Goal: Information Seeking & Learning: Learn about a topic

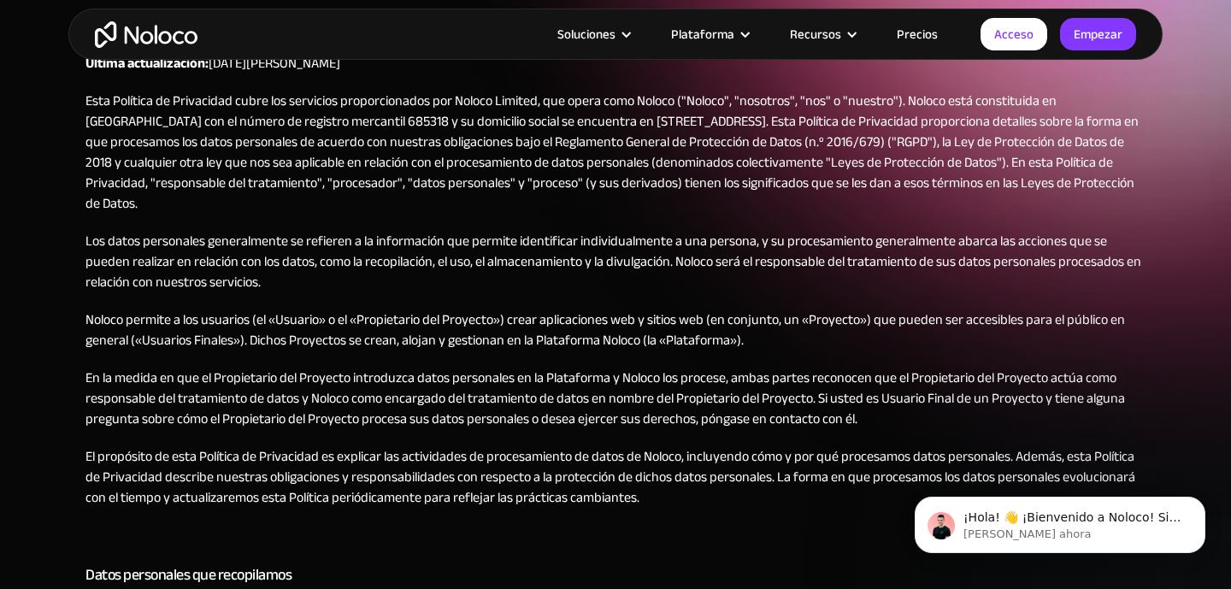
scroll to position [200, 0]
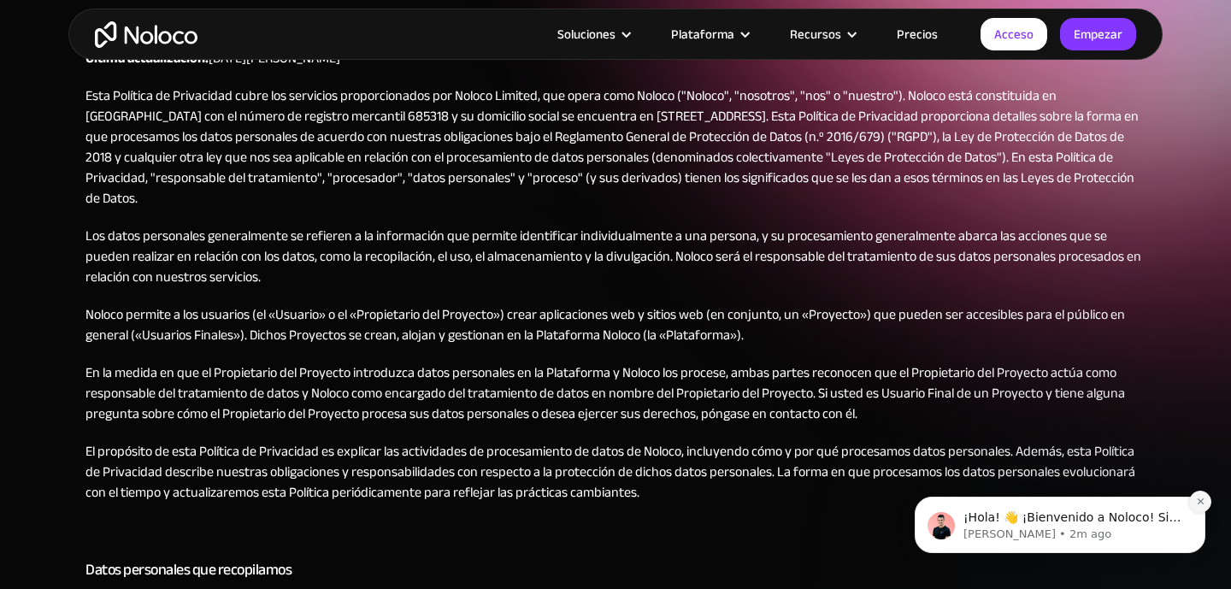
click at [1206, 499] on button "Descartar notificación" at bounding box center [1200, 502] width 22 height 22
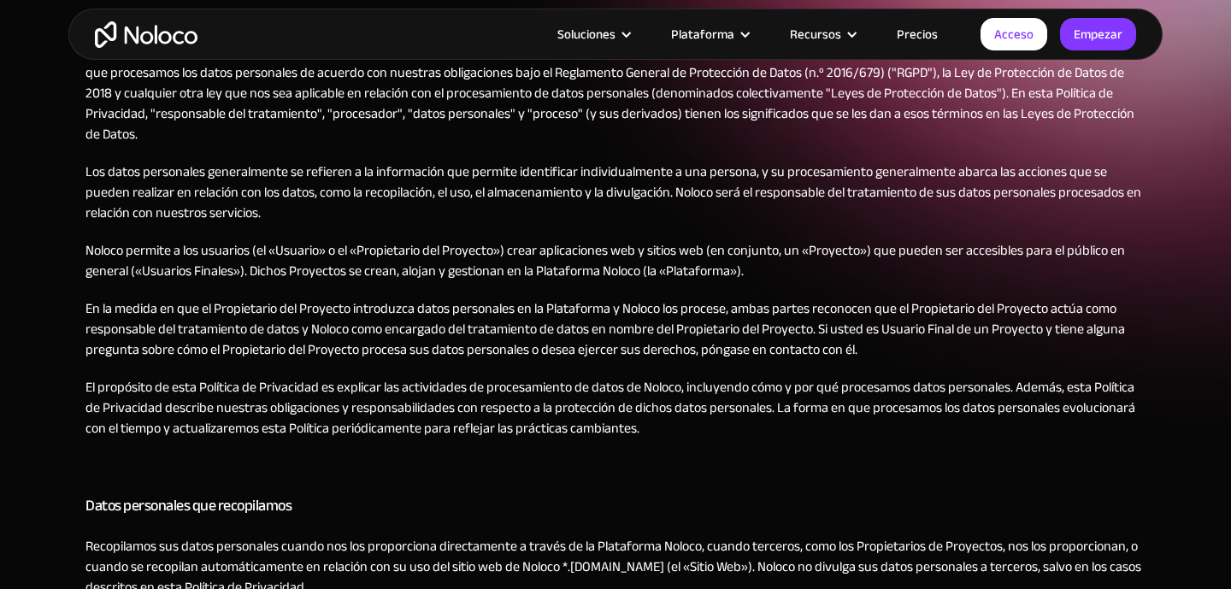
scroll to position [273, 0]
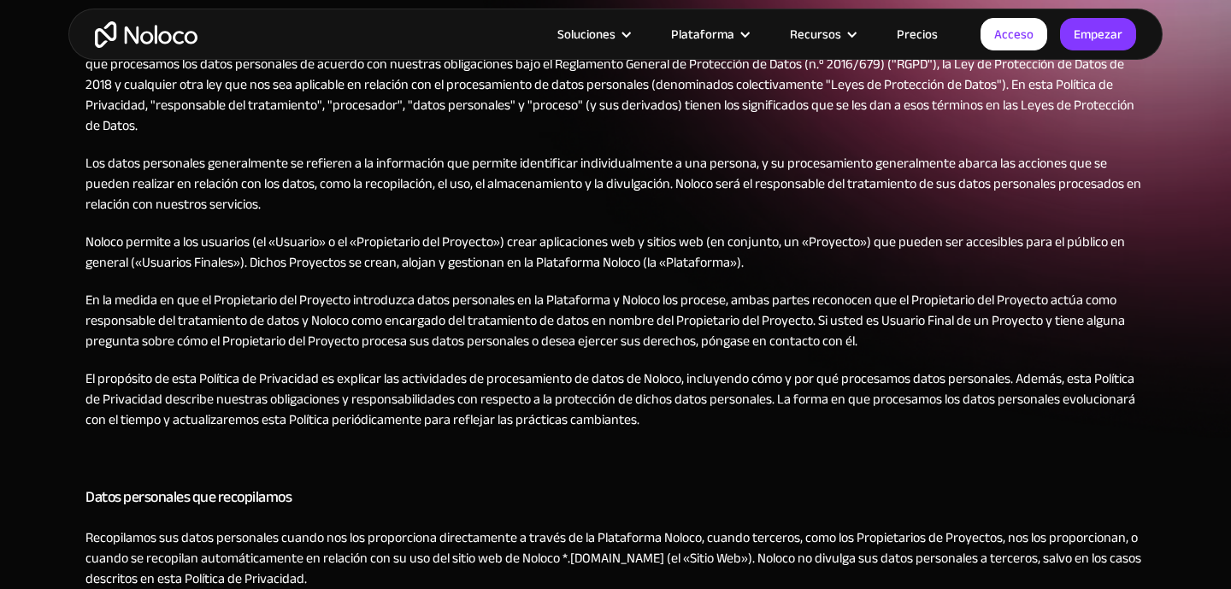
click at [1053, 297] on font "En la medida en que el Propietario del Proyecto introduzca datos personales en …" at bounding box center [605, 320] width 1040 height 67
click at [940, 290] on font "En la medida en que el Propietario del Proyecto introduzca datos personales en …" at bounding box center [605, 320] width 1040 height 67
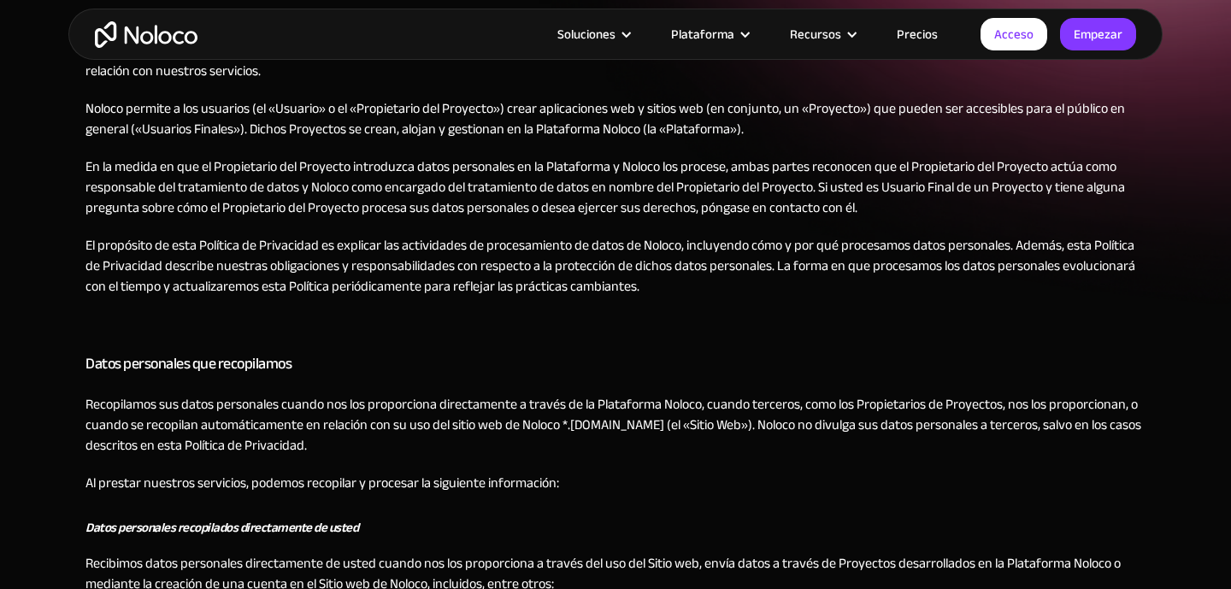
scroll to position [384, 0]
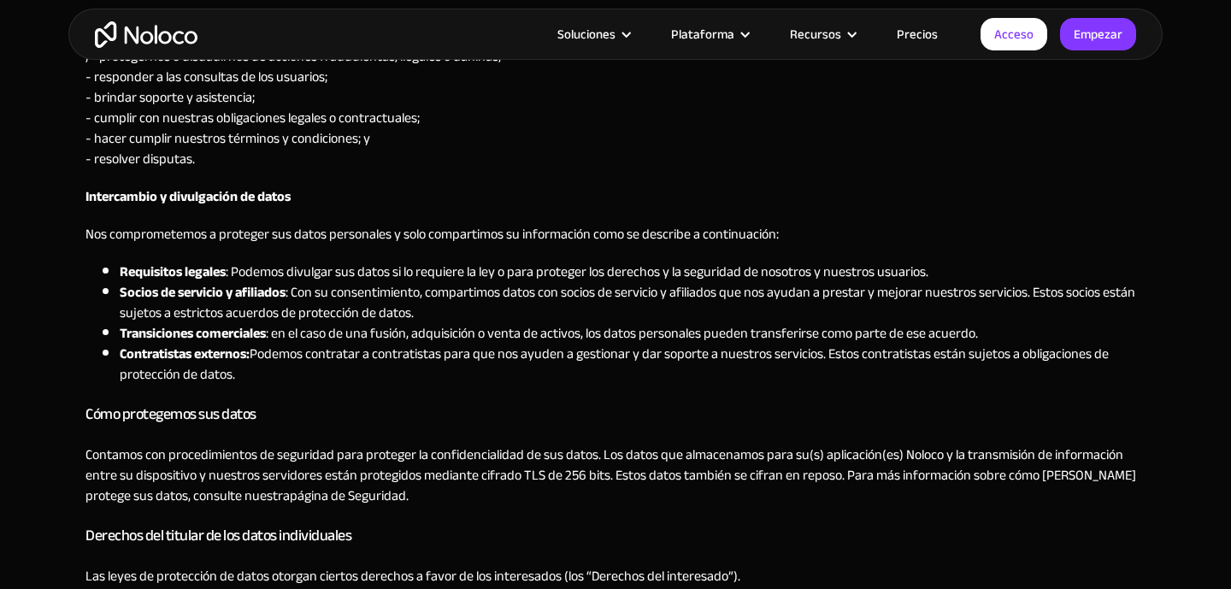
scroll to position [1478, 0]
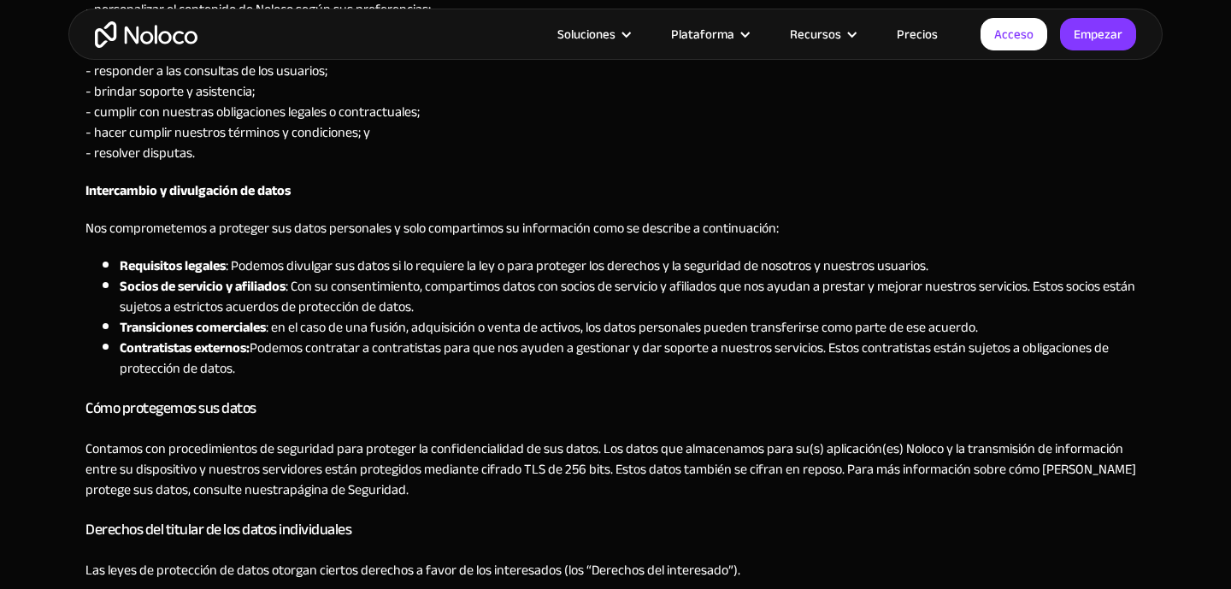
click at [534, 340] on font "Podemos contratar a contratistas para que nos ayuden a gestionar y dar soporte …" at bounding box center [614, 358] width 989 height 46
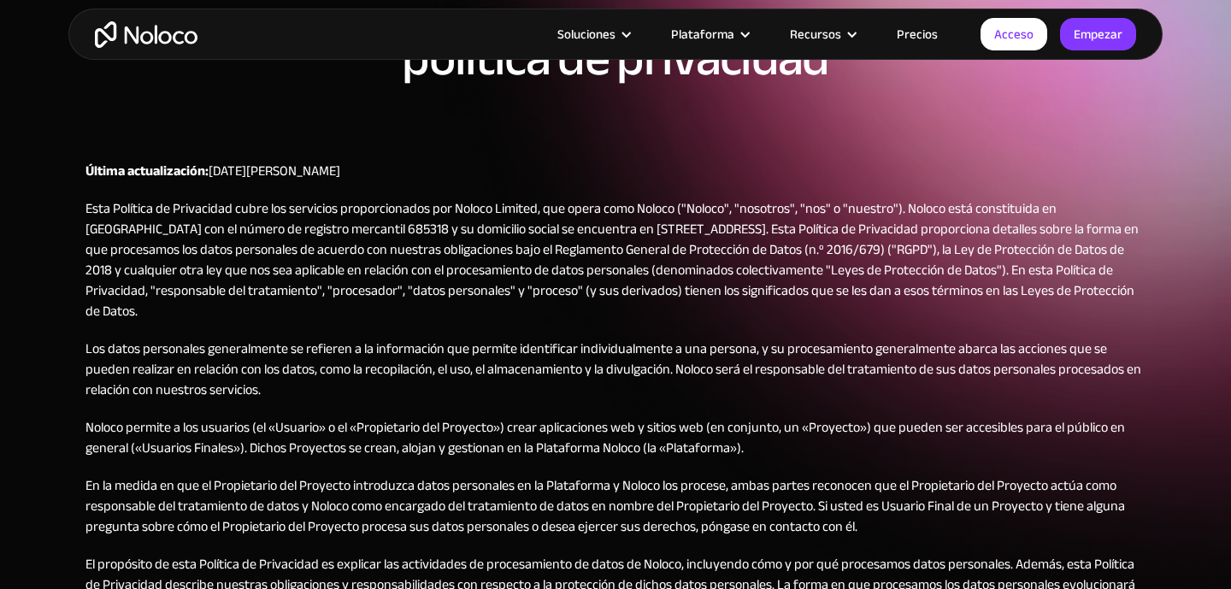
scroll to position [122, 0]
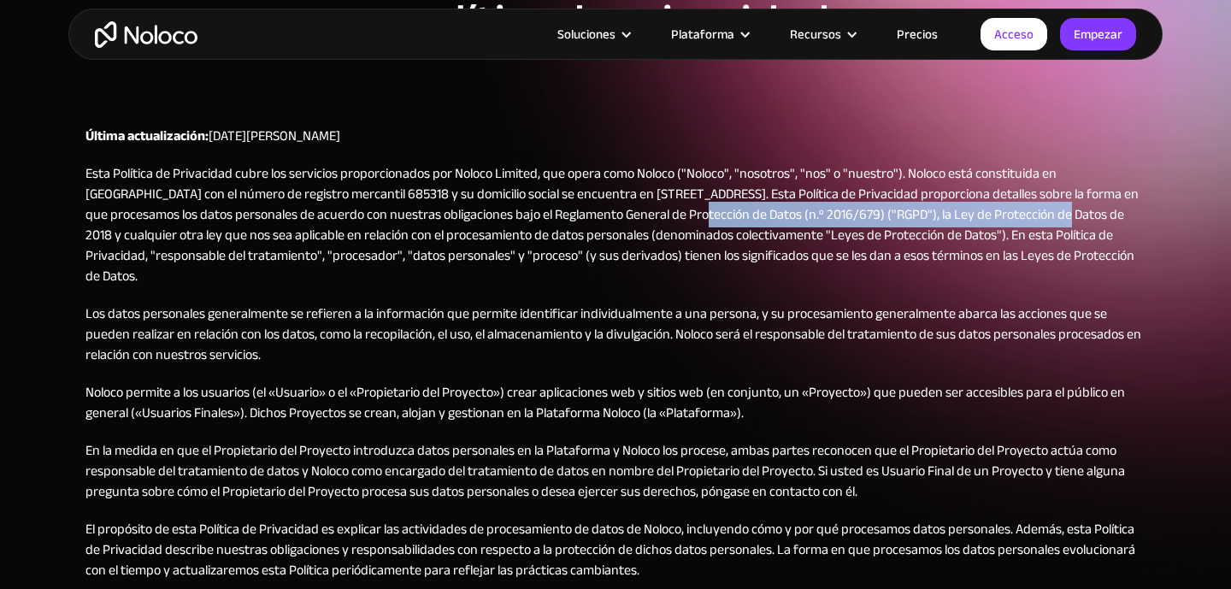
drag, startPoint x: 609, startPoint y: 214, endPoint x: 984, endPoint y: 217, distance: 375.4
click at [984, 217] on font "Esta Política de Privacidad cubre los servicios proporcionados por Noloco Limit…" at bounding box center [611, 225] width 1053 height 128
copy font "Reglamento General de Protección de Datos (n.º 2016/679) ("RGPD")"
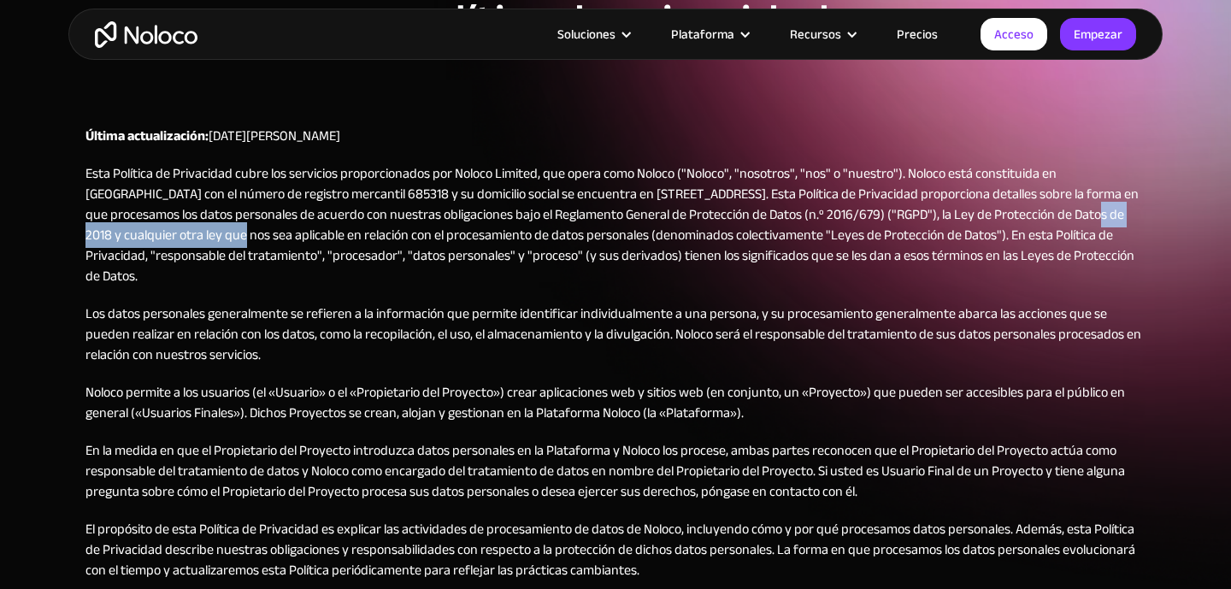
drag, startPoint x: 1001, startPoint y: 214, endPoint x: 165, endPoint y: 236, distance: 836.5
click at [165, 236] on font "Esta Política de Privacidad cubre los servicios proporcionados por Noloco Limit…" at bounding box center [611, 225] width 1053 height 128
copy font "Ley de Protección de Datos de 2018"
click at [625, 274] on p "Esta Política de Privacidad cubre los servicios proporcionados por Noloco Limit…" at bounding box center [615, 224] width 1060 height 123
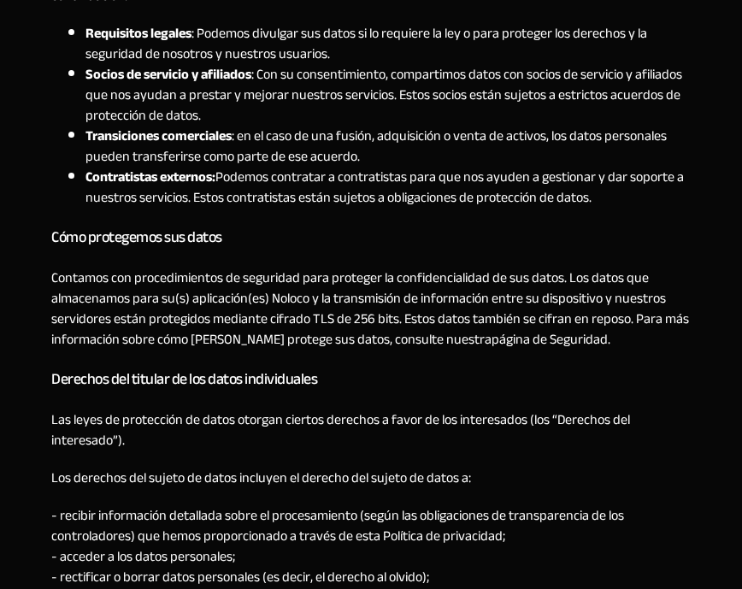
scroll to position [2000, 0]
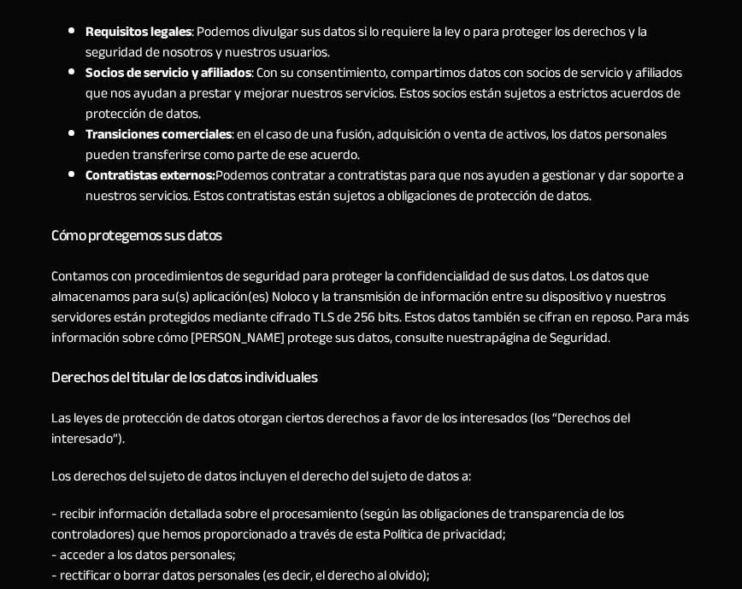
click at [315, 271] on font "Contamos con procedimientos de seguridad para proteger la confidencialidad de s…" at bounding box center [370, 306] width 638 height 87
click at [289, 235] on h3 "Cómo protegemos sus datos" at bounding box center [371, 236] width 640 height 26
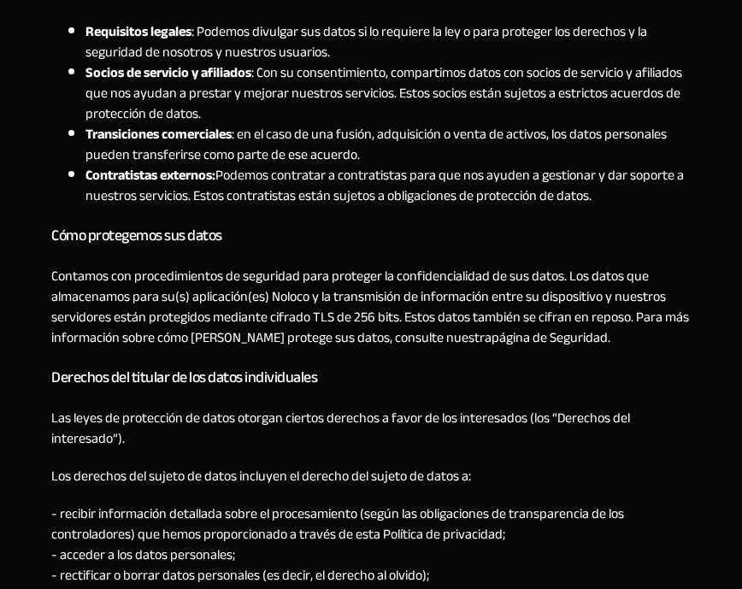
click at [264, 288] on font "Contamos con procedimientos de seguridad para proteger la confidencialidad de s…" at bounding box center [370, 306] width 638 height 87
click at [319, 233] on h3 "Cómo protegemos sus datos" at bounding box center [371, 236] width 640 height 26
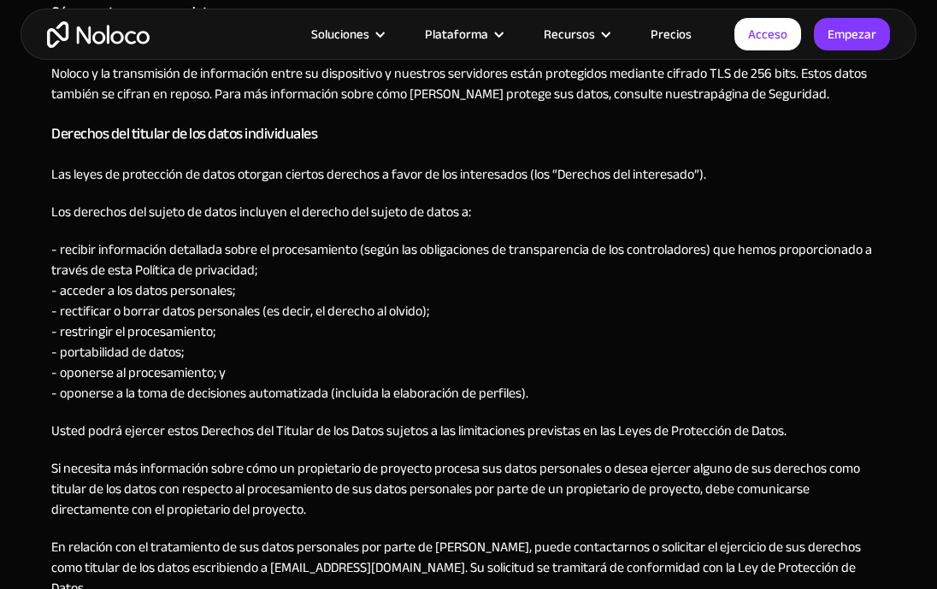
scroll to position [1996, 0]
click at [541, 196] on div "Última actualización: 12 de junio de 2024 Esta Política de Privacidad cubre los…" at bounding box center [468, 89] width 834 height 3675
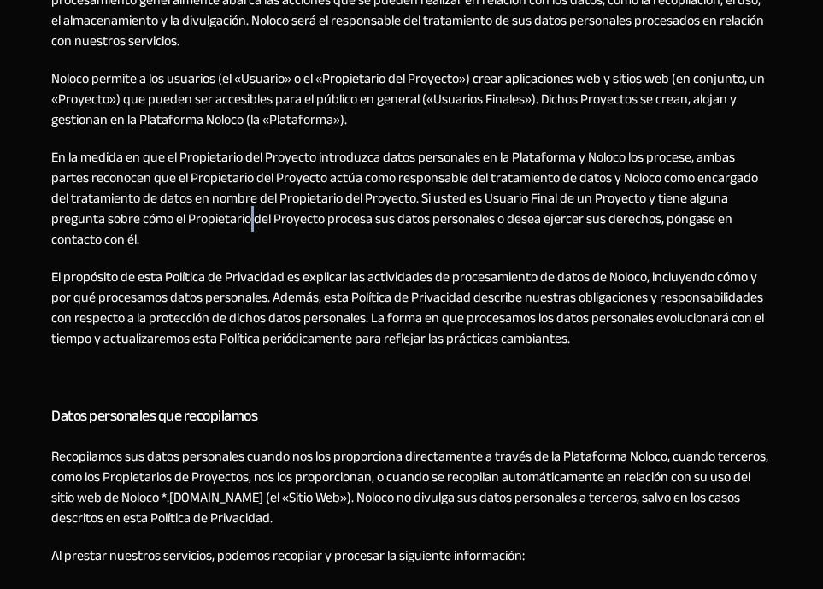
scroll to position [498, 0]
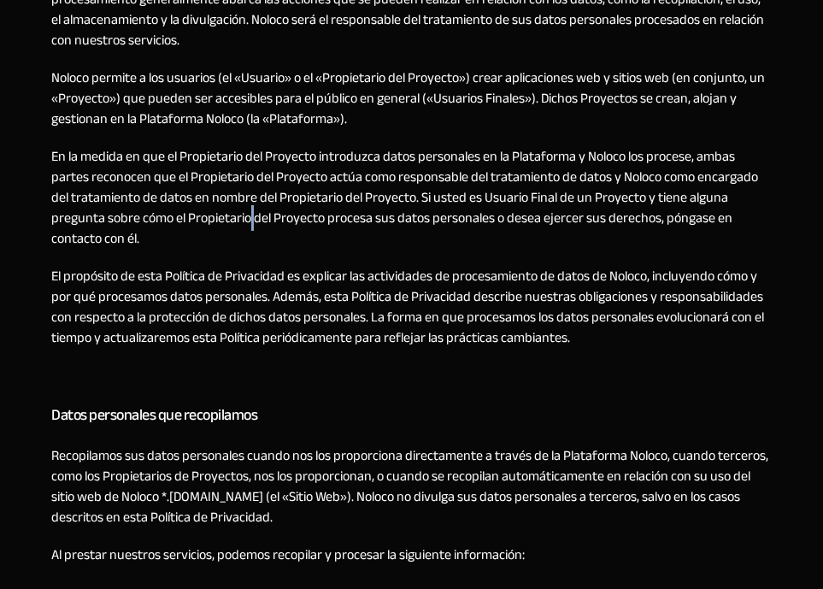
click at [652, 115] on p "Noloco permite a los usuarios (el «Usuario» o el «Propietario del Proyecto») cr…" at bounding box center [411, 99] width 721 height 62
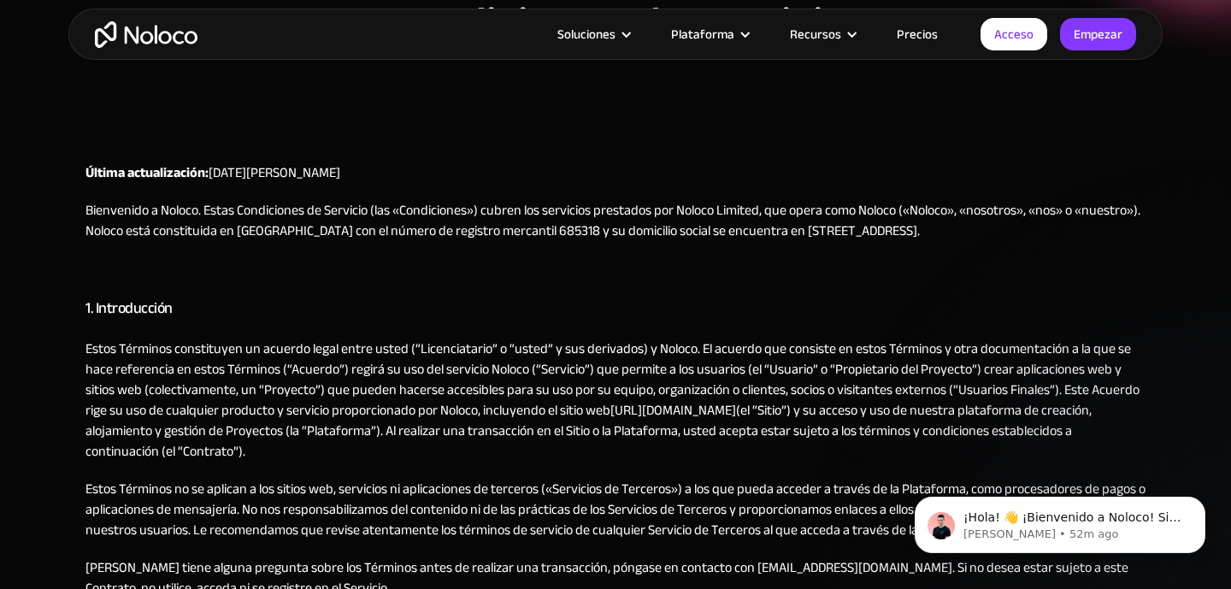
scroll to position [114, 0]
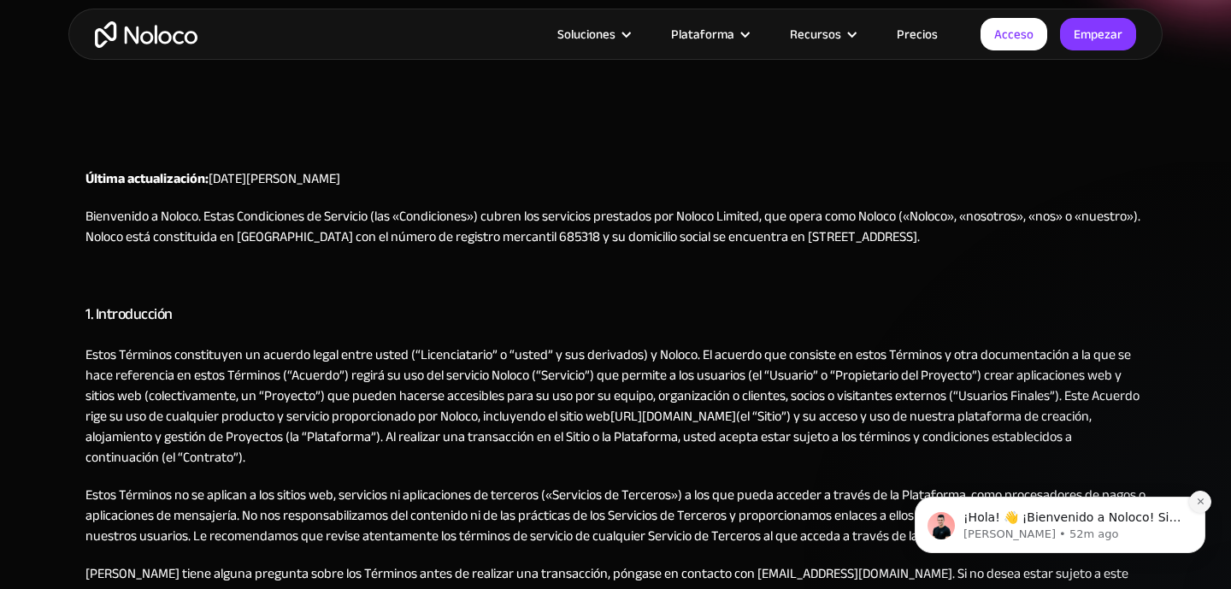
click at [1198, 503] on icon "Descartar notificación" at bounding box center [1200, 501] width 9 height 9
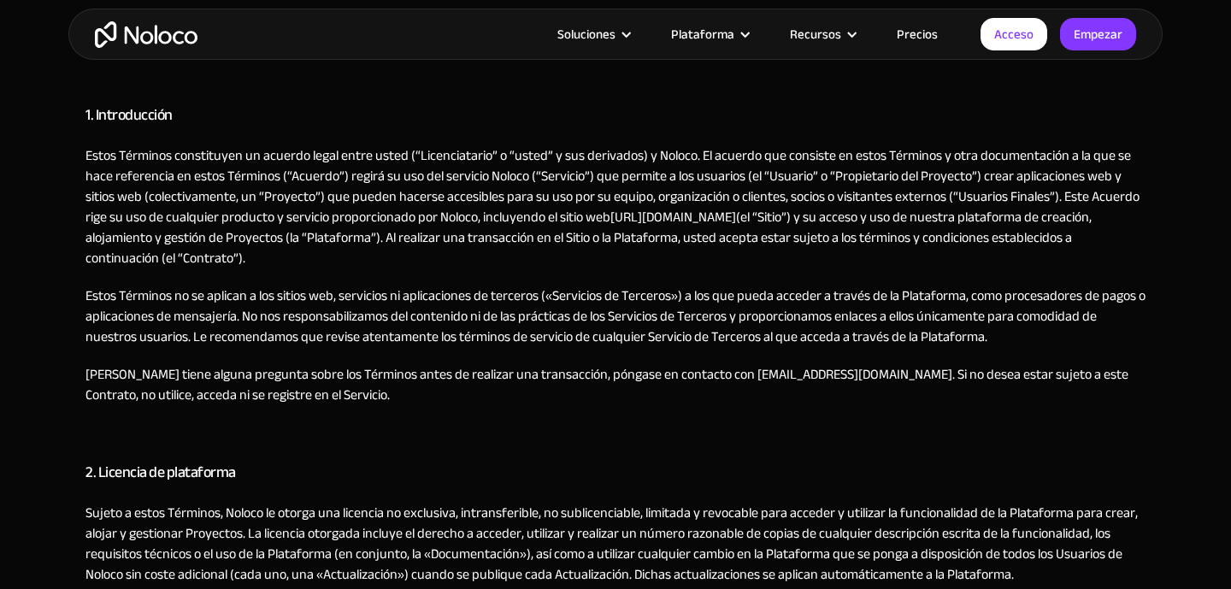
scroll to position [339, 0]
